Goal: Obtain resource: Download file/media

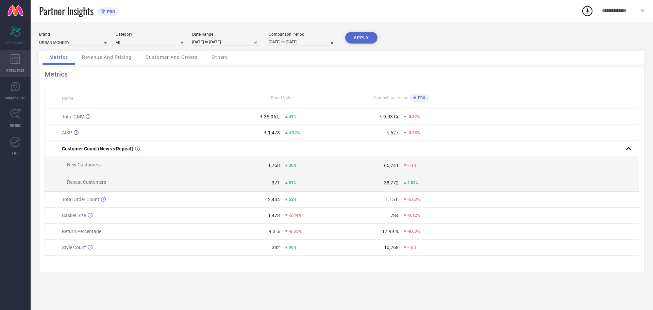
click at [11, 64] on icon at bounding box center [16, 59] width 10 height 10
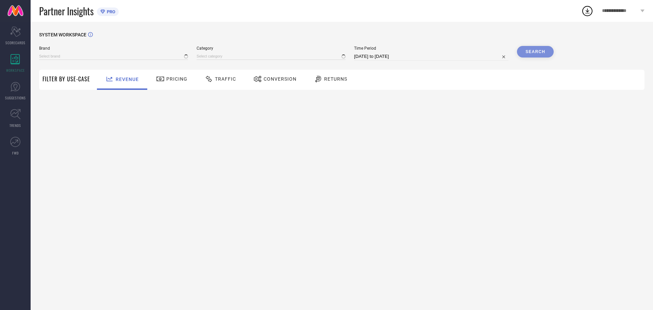
type input "URBAN MONKEY"
type input "All"
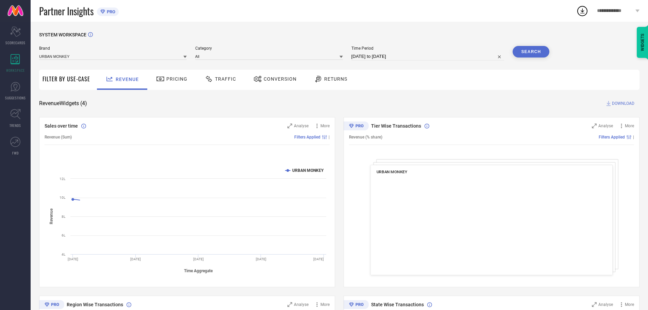
click at [273, 80] on span "Conversion" at bounding box center [280, 78] width 33 height 5
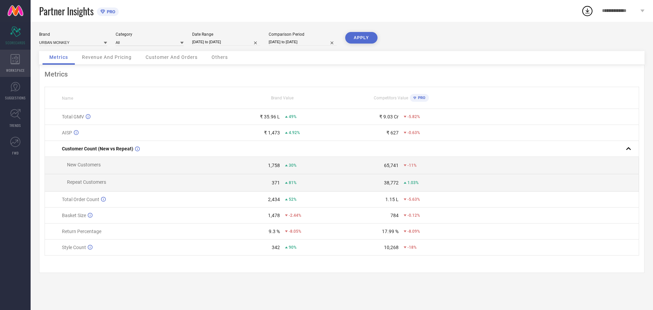
click at [18, 58] on icon at bounding box center [15, 59] width 9 height 10
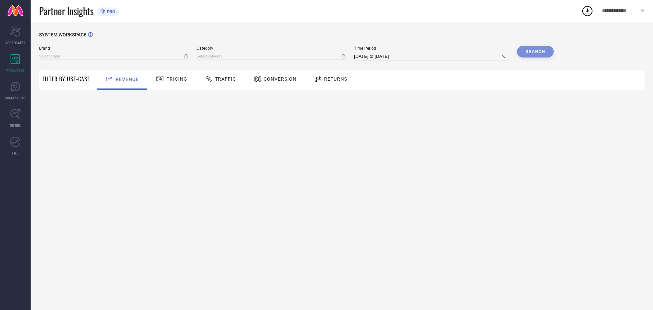
type input "URBAN MONKEY"
type input "All"
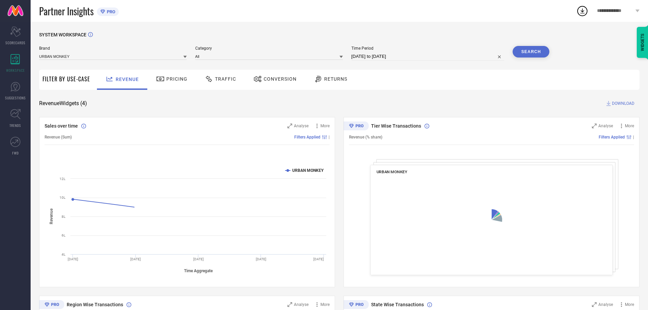
click at [275, 82] on span "Conversion" at bounding box center [280, 78] width 33 height 5
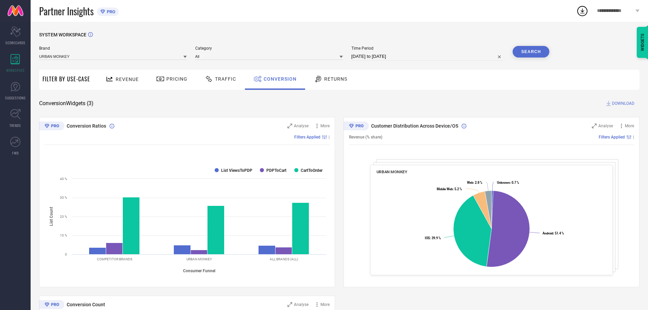
click at [407, 51] on div "Time Period 06-08-2025 to 05-09-2025" at bounding box center [427, 53] width 153 height 15
select select "7"
select select "2025"
select select "8"
select select "2025"
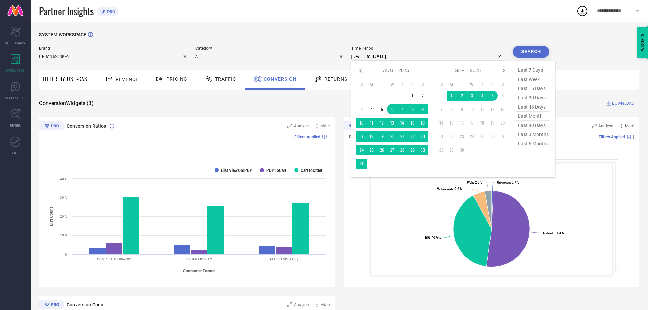
click at [410, 55] on input "[DATE] to [DATE]" at bounding box center [427, 56] width 153 height 8
click at [452, 100] on td "1" at bounding box center [452, 96] width 10 height 10
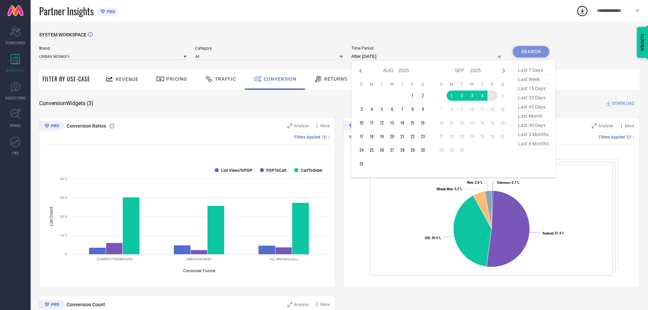
type input "01-09-2025 to 05-09-2025"
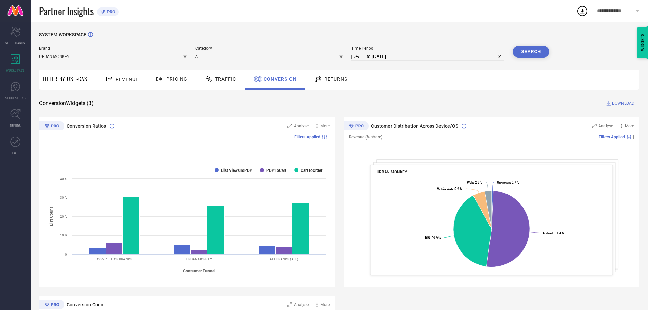
click at [528, 52] on button "Search" at bounding box center [531, 52] width 37 height 12
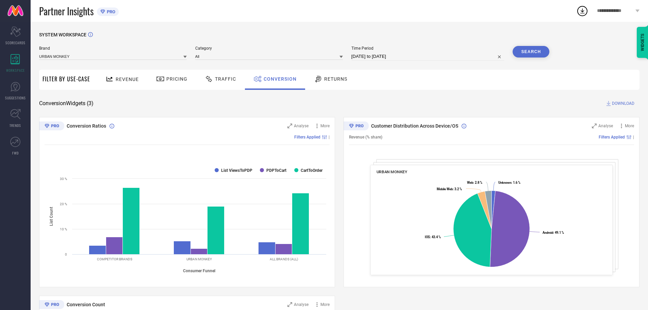
click at [610, 101] on icon at bounding box center [608, 103] width 7 height 7
click at [613, 103] on span "DOWNLOAD" at bounding box center [623, 103] width 22 height 7
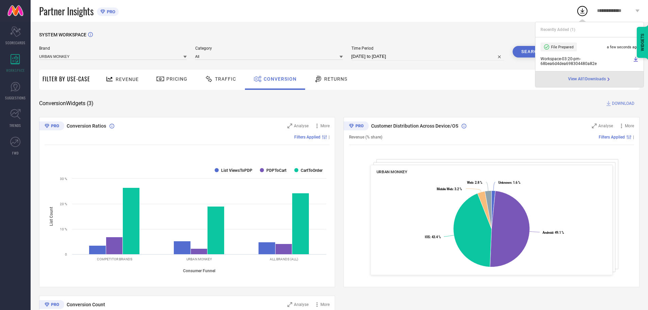
click at [579, 9] on icon at bounding box center [582, 11] width 12 height 12
click at [476, 13] on div "Partner Insights PRO" at bounding box center [307, 11] width 537 height 22
